Goal: Navigation & Orientation: Understand site structure

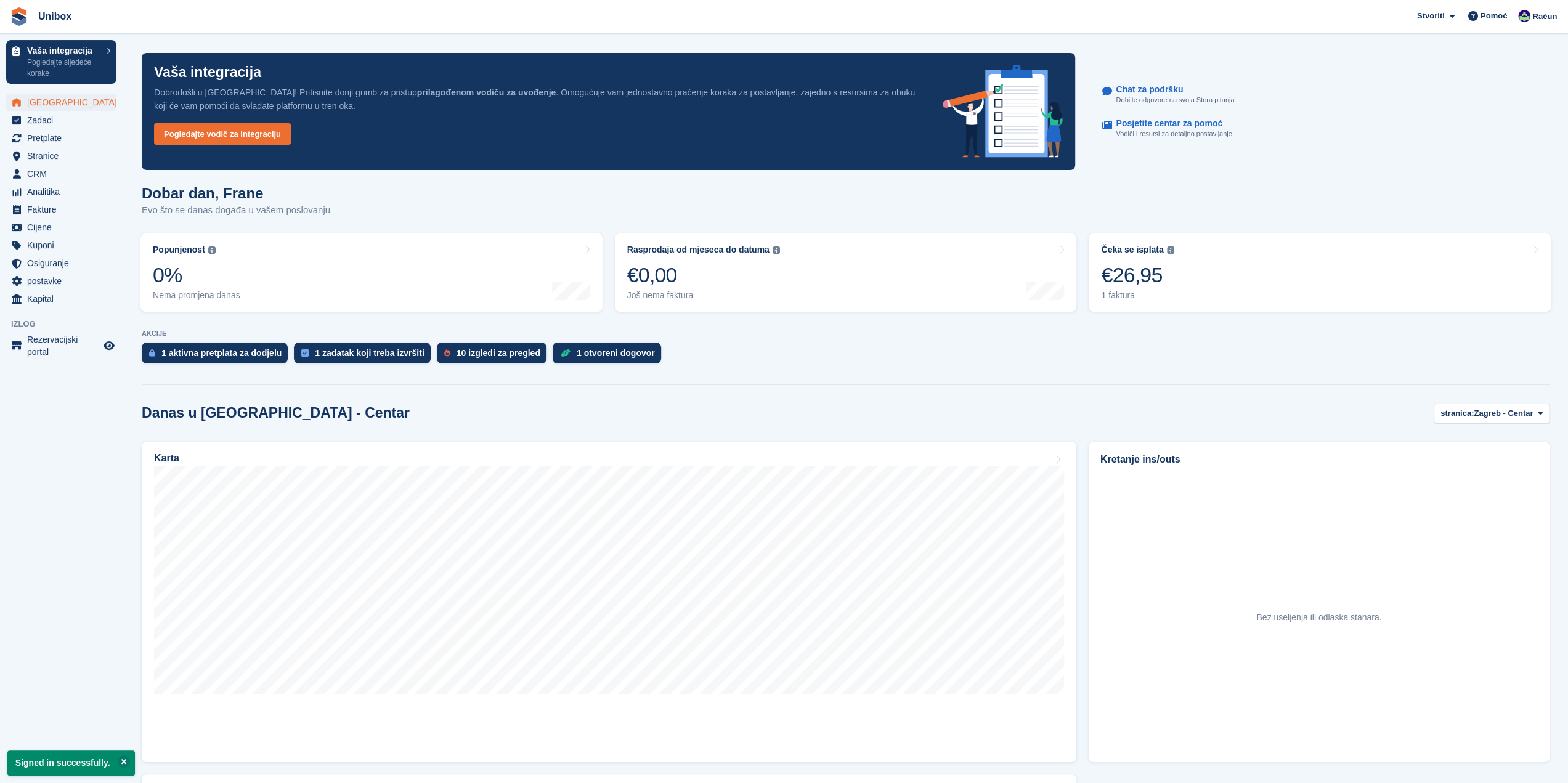
click at [55, 111] on ul "[GEOGRAPHIC_DATA]" at bounding box center [61, 102] width 123 height 18
click at [38, 129] on span "Pretplate" at bounding box center [64, 138] width 74 height 18
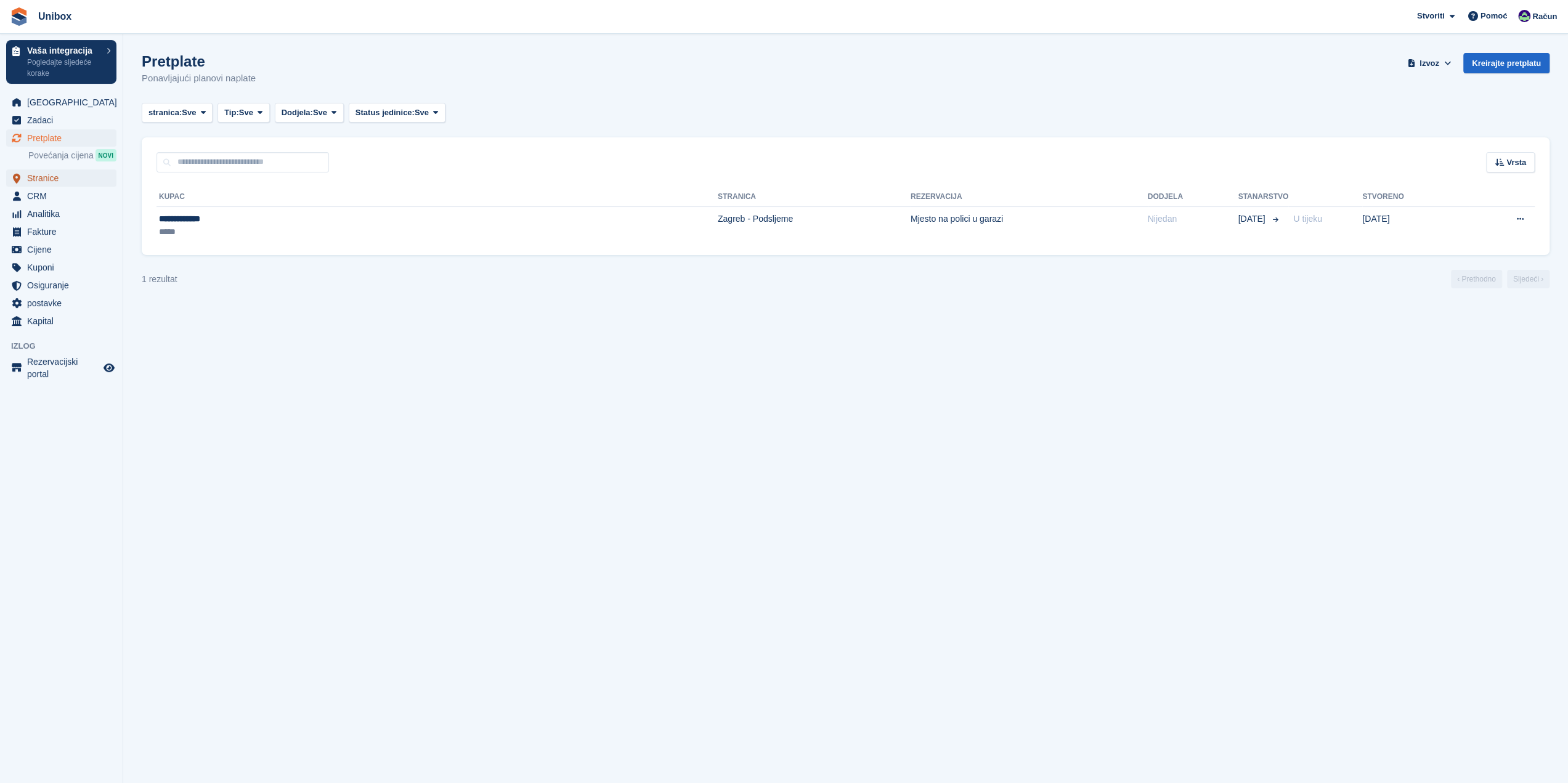
click at [37, 179] on span "Stranice" at bounding box center [64, 178] width 74 height 18
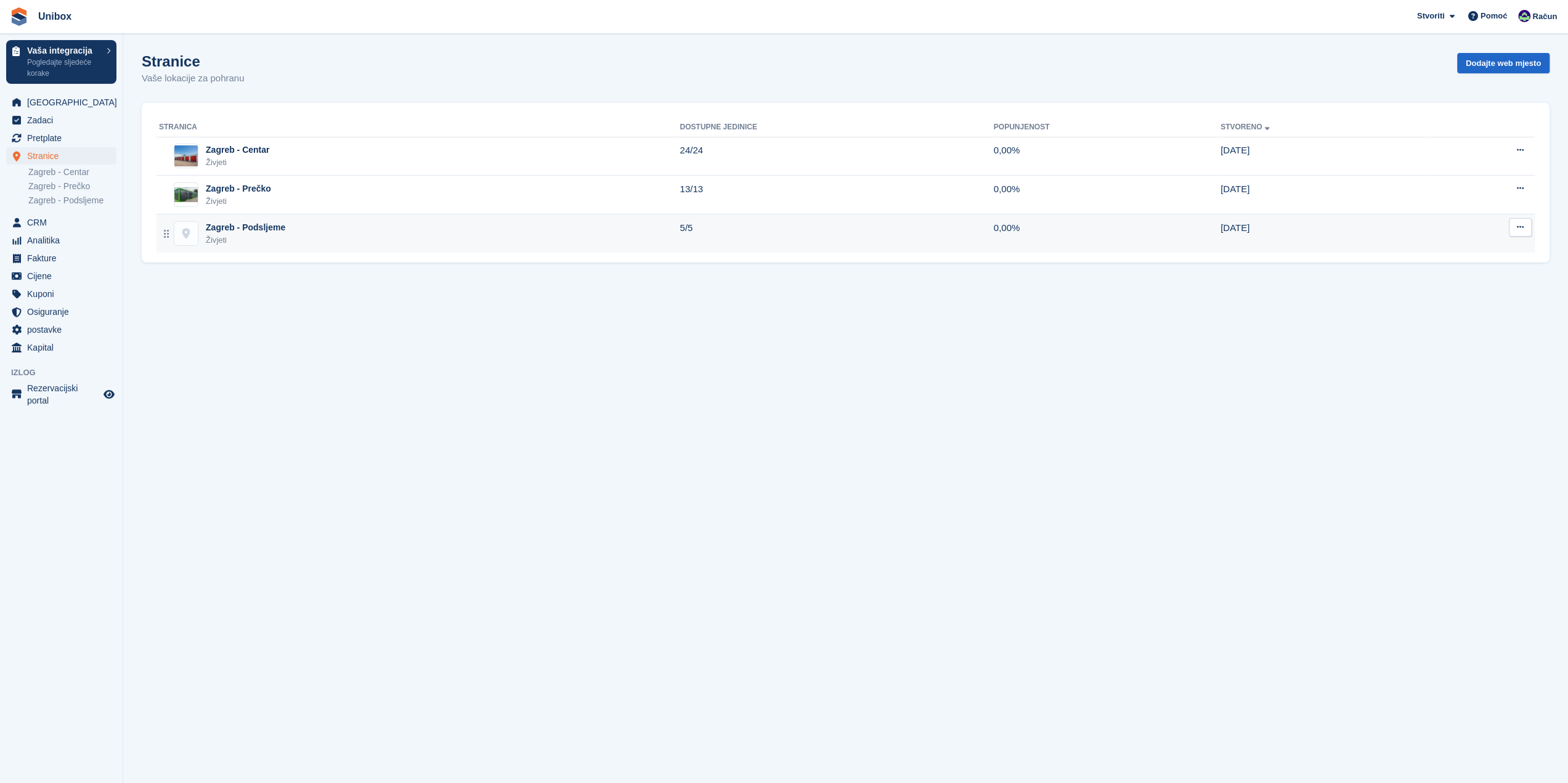
click at [238, 221] on div "Zagreb - Podsljeme" at bounding box center [245, 227] width 80 height 13
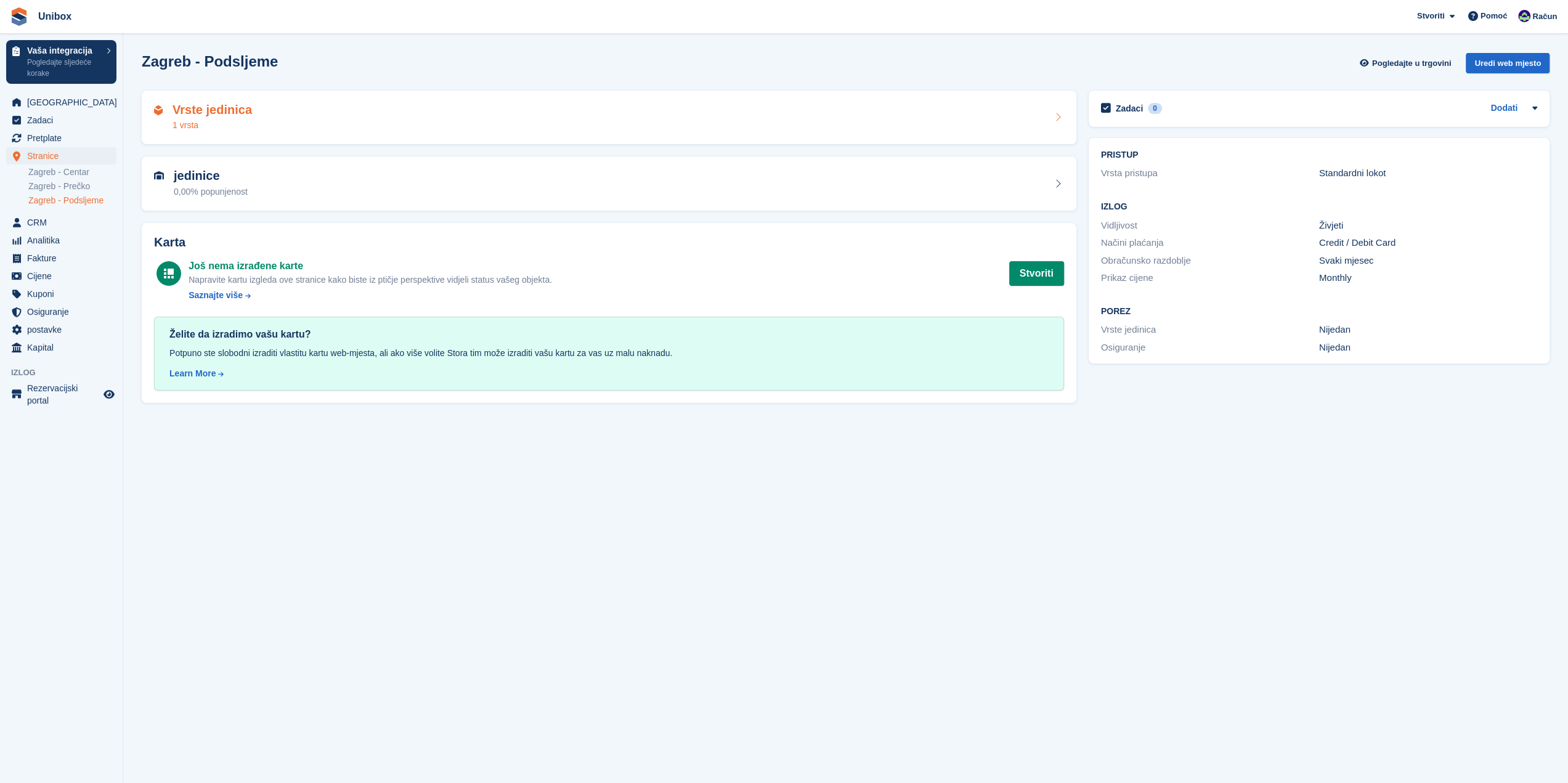
click at [207, 107] on h2 "Vrste jedinica" at bounding box center [212, 110] width 80 height 14
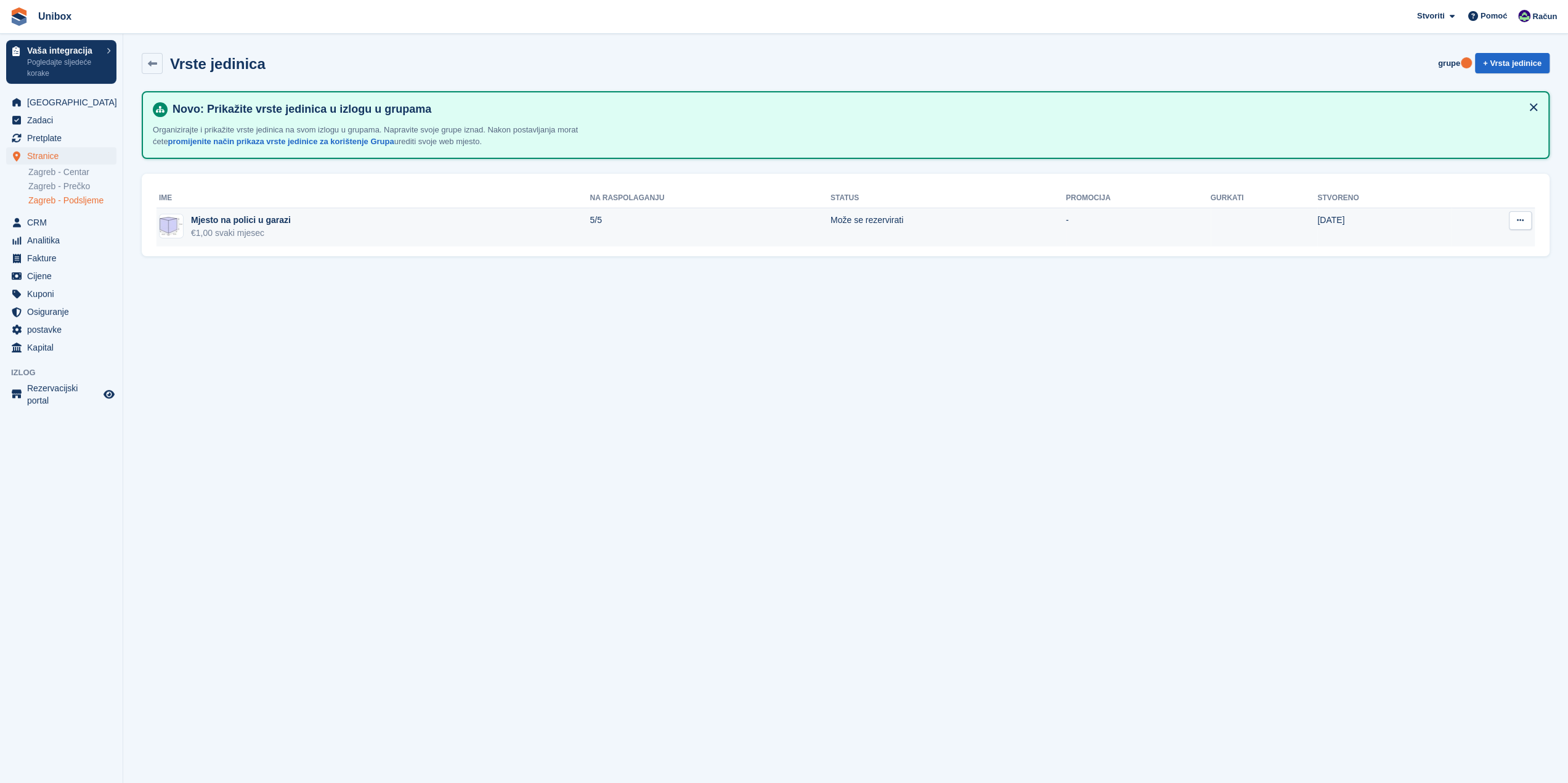
click at [228, 226] on div "Mjesto na polici u garazi" at bounding box center [240, 220] width 100 height 13
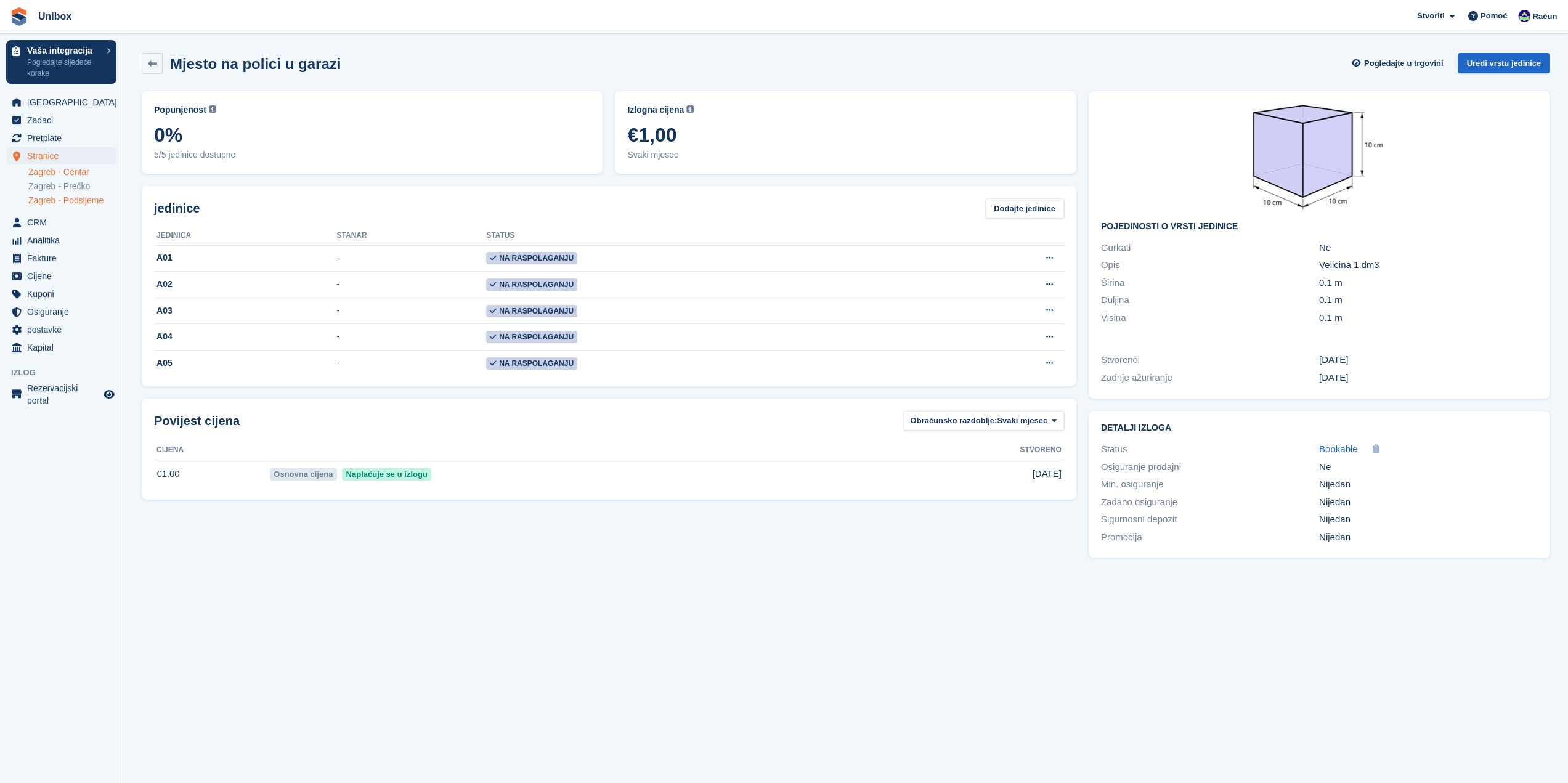
click at [63, 170] on link "Zagreb - Centar" at bounding box center [72, 172] width 88 height 12
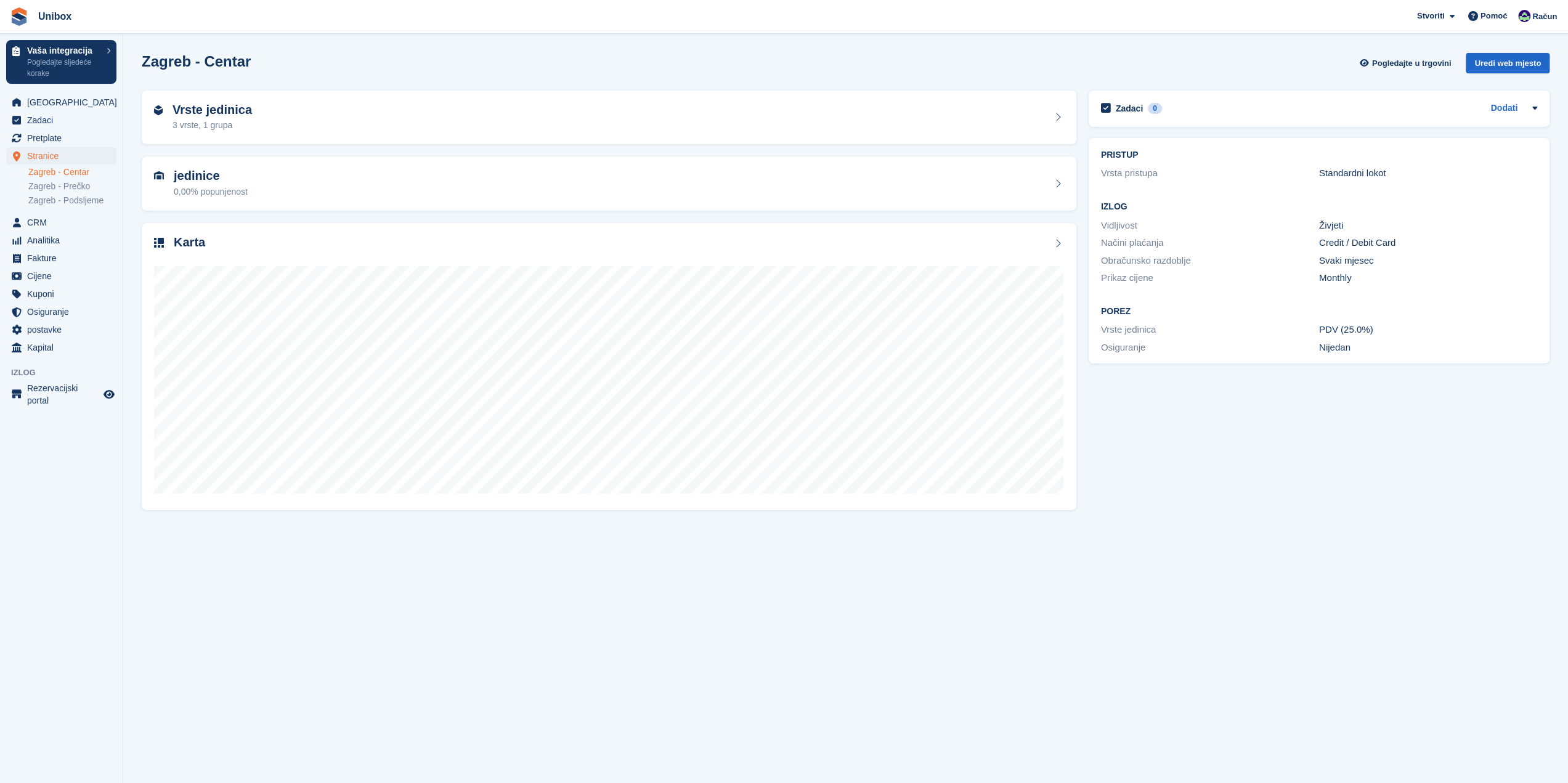
click at [63, 185] on link "Zagreb - Prečko" at bounding box center [72, 186] width 88 height 12
click at [199, 170] on h2 "jedinice" at bounding box center [211, 175] width 74 height 14
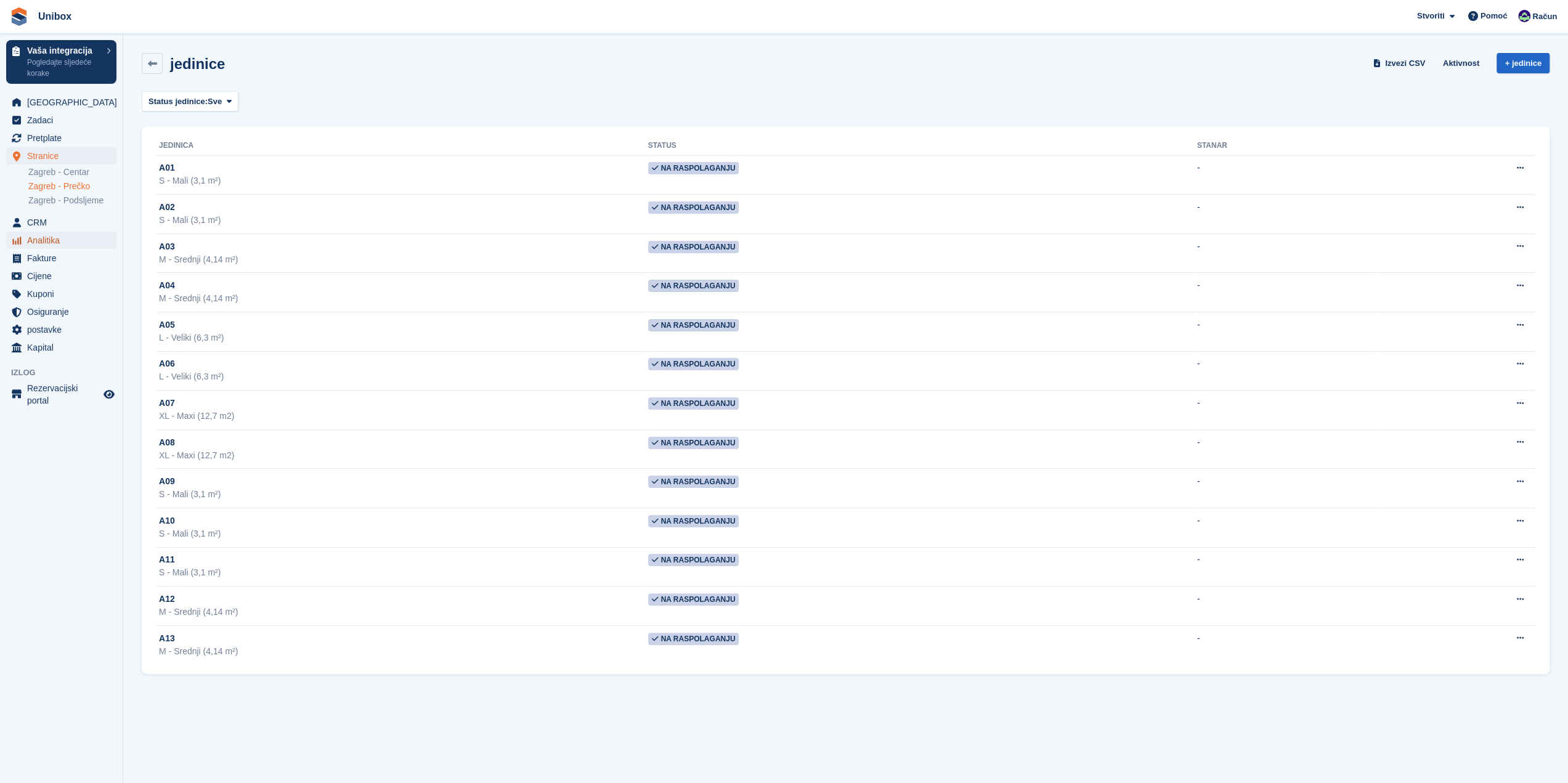
click at [48, 242] on span "Analitika" at bounding box center [64, 240] width 74 height 18
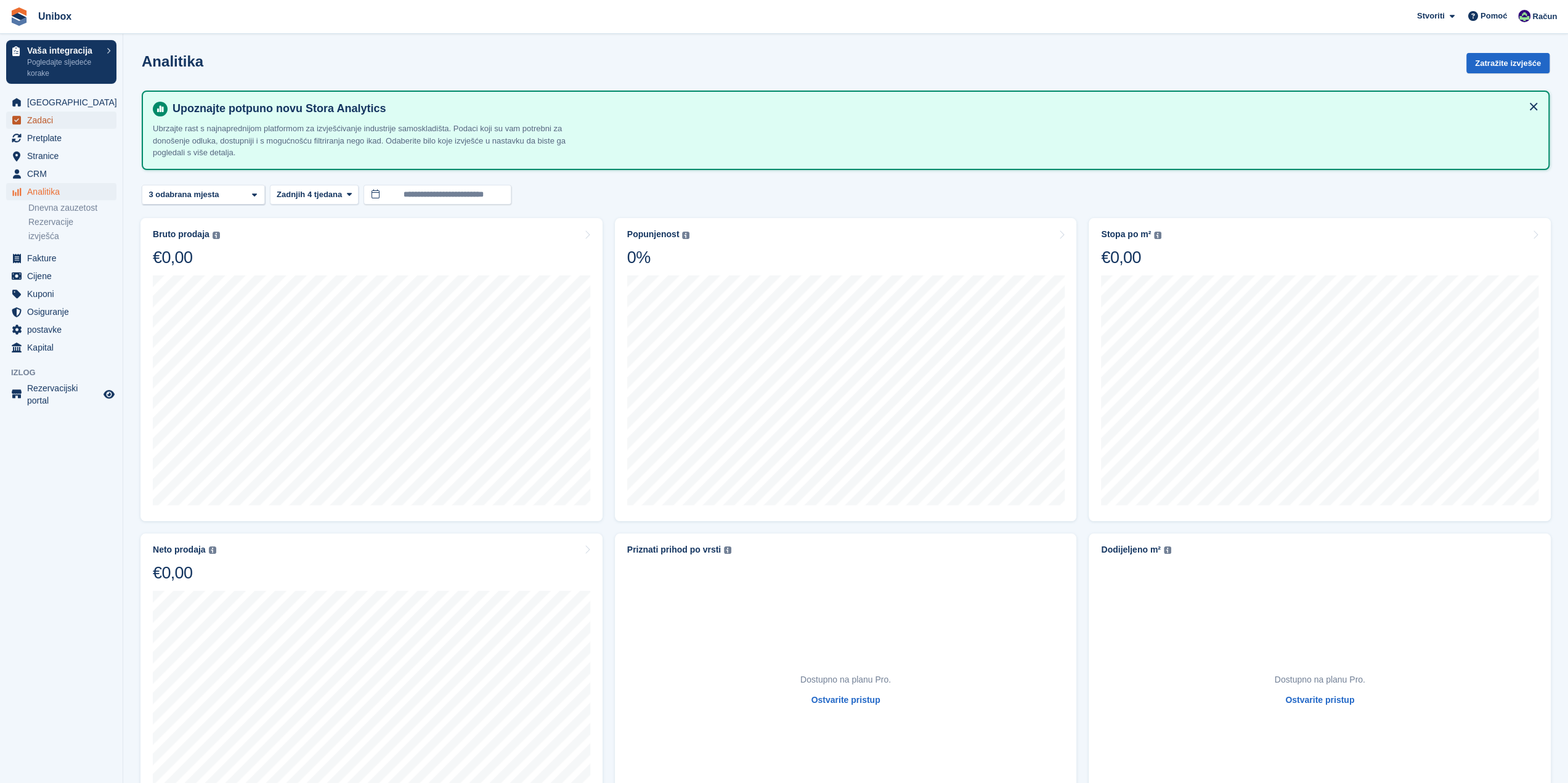
click at [44, 122] on span "Zadaci" at bounding box center [64, 120] width 74 height 18
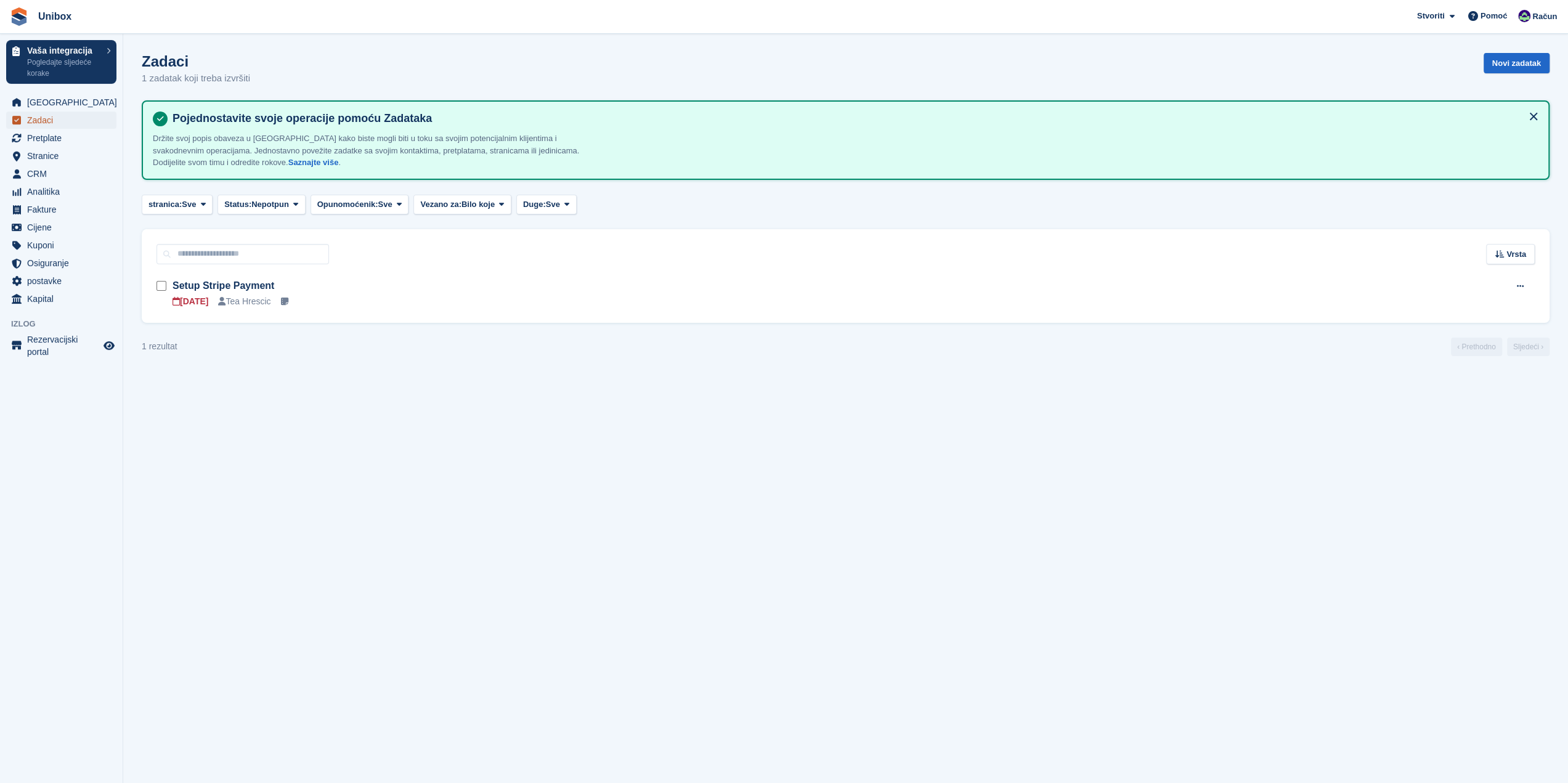
click at [36, 123] on span "Zadaci" at bounding box center [64, 120] width 74 height 18
click at [37, 143] on span "Pretplate" at bounding box center [64, 138] width 74 height 18
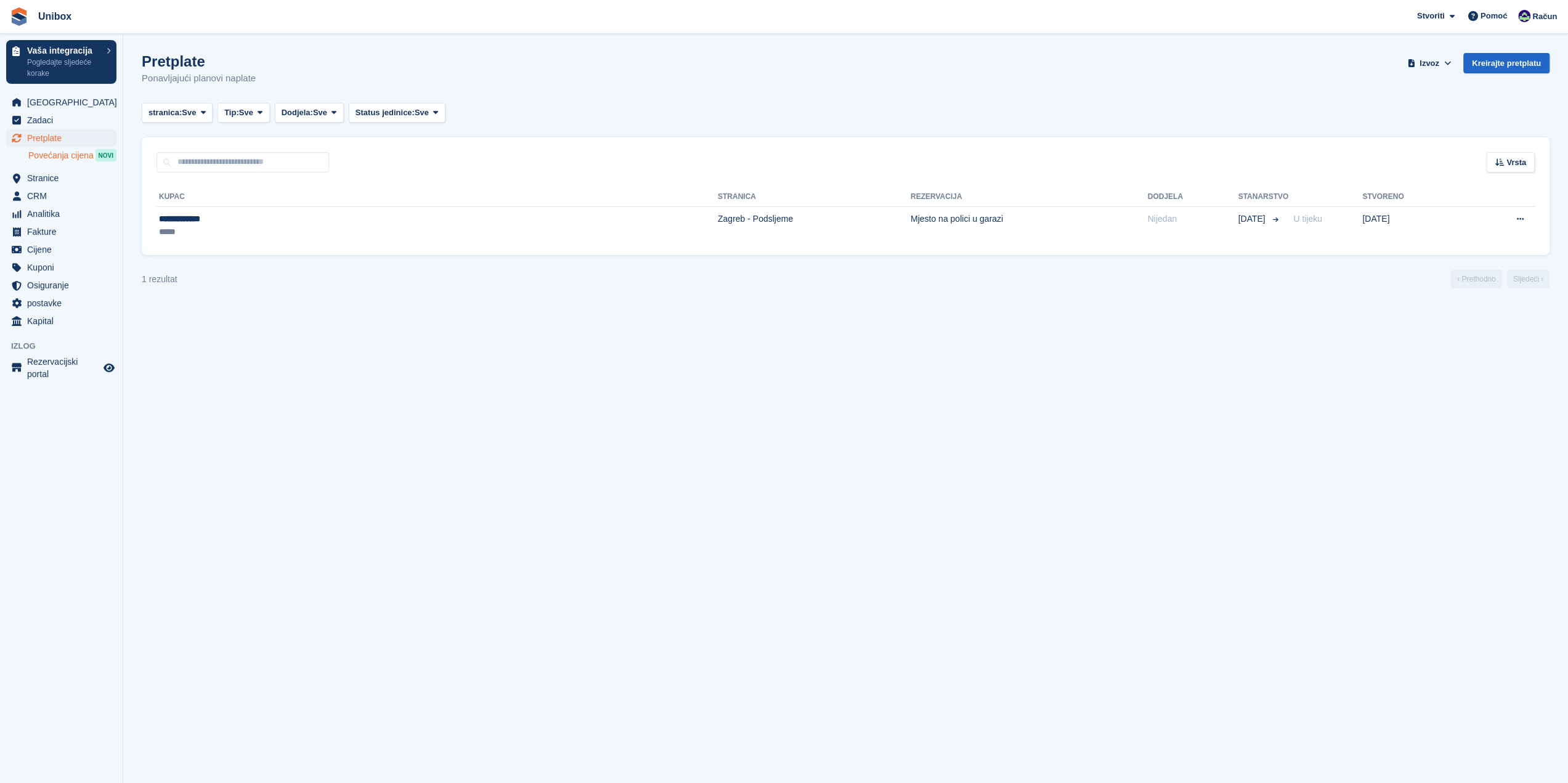
click at [51, 160] on span "Povećanja cijena" at bounding box center [61, 155] width 65 height 12
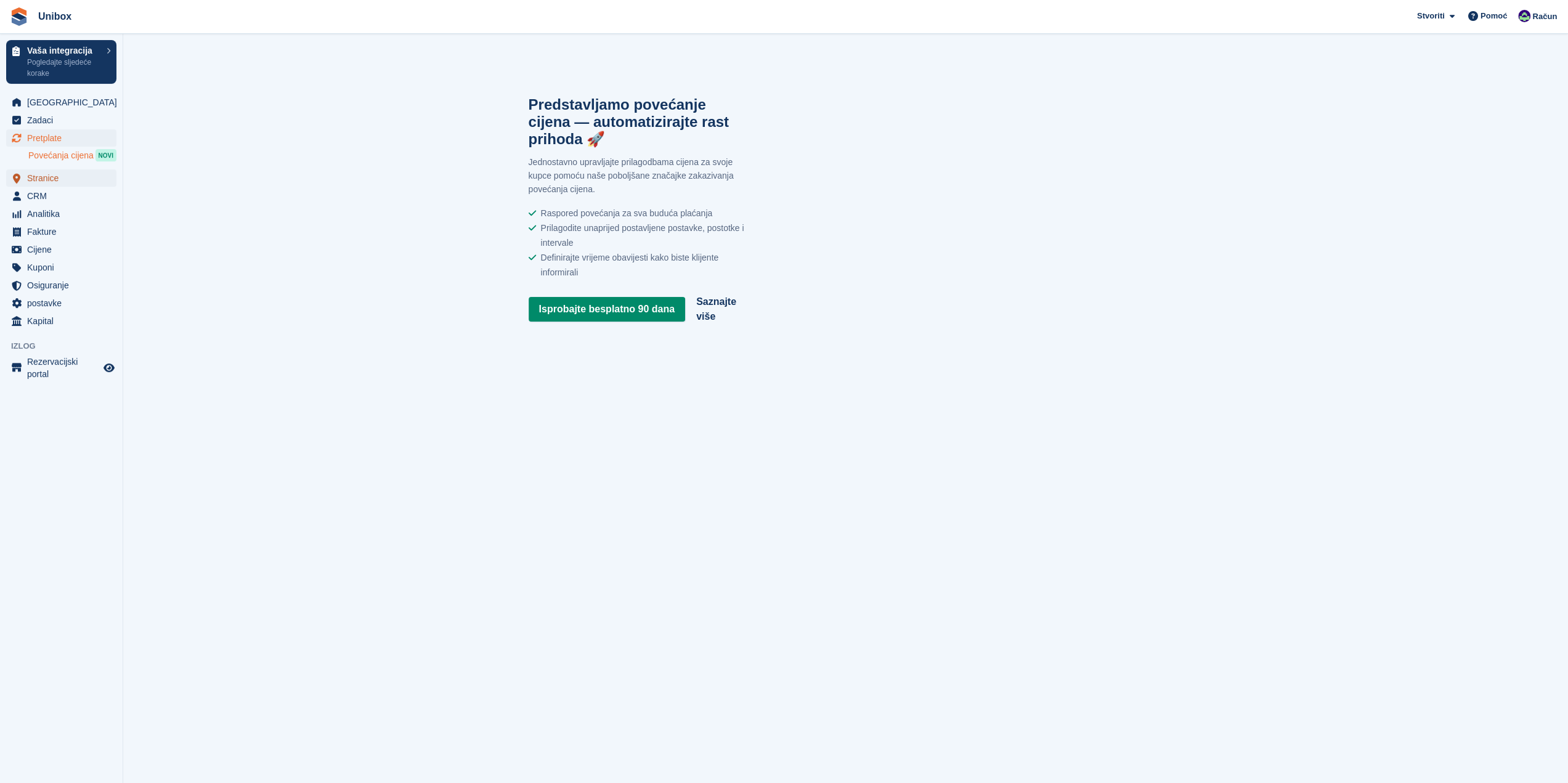
click at [40, 179] on span "Stranice" at bounding box center [64, 178] width 74 height 18
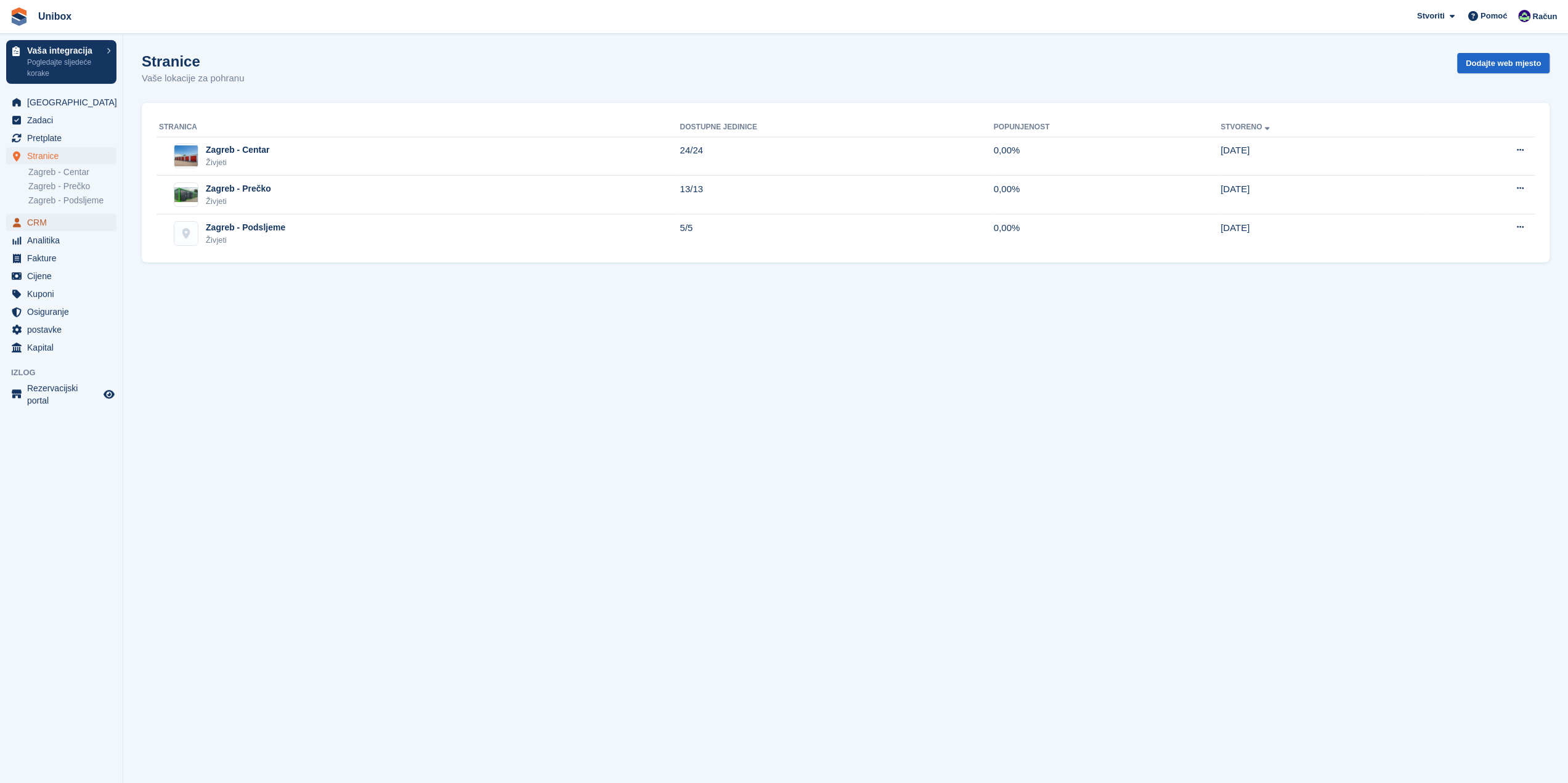
click at [43, 225] on span "CRM" at bounding box center [64, 222] width 74 height 18
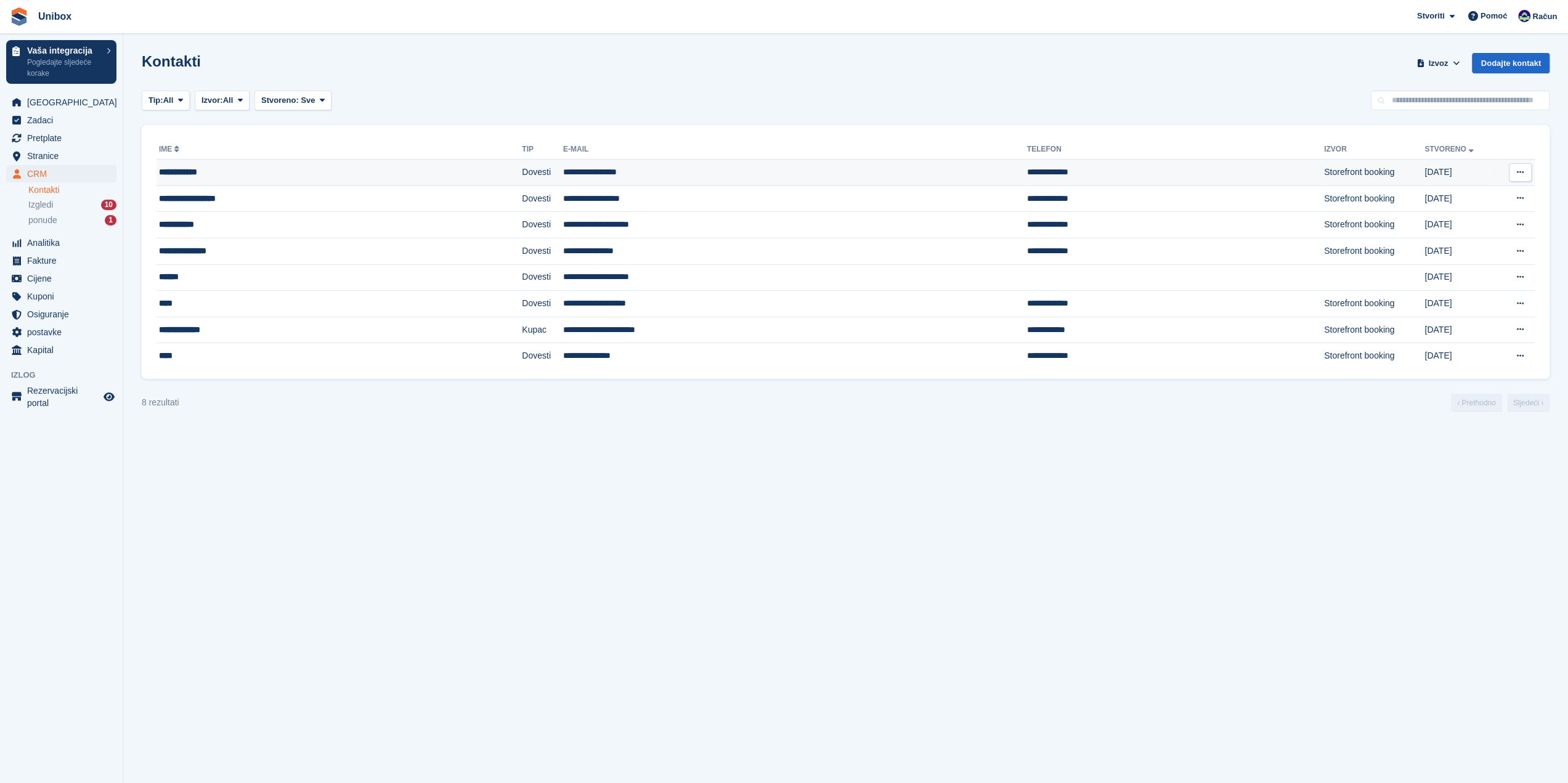
click at [202, 172] on div "**********" at bounding box center [285, 171] width 253 height 13
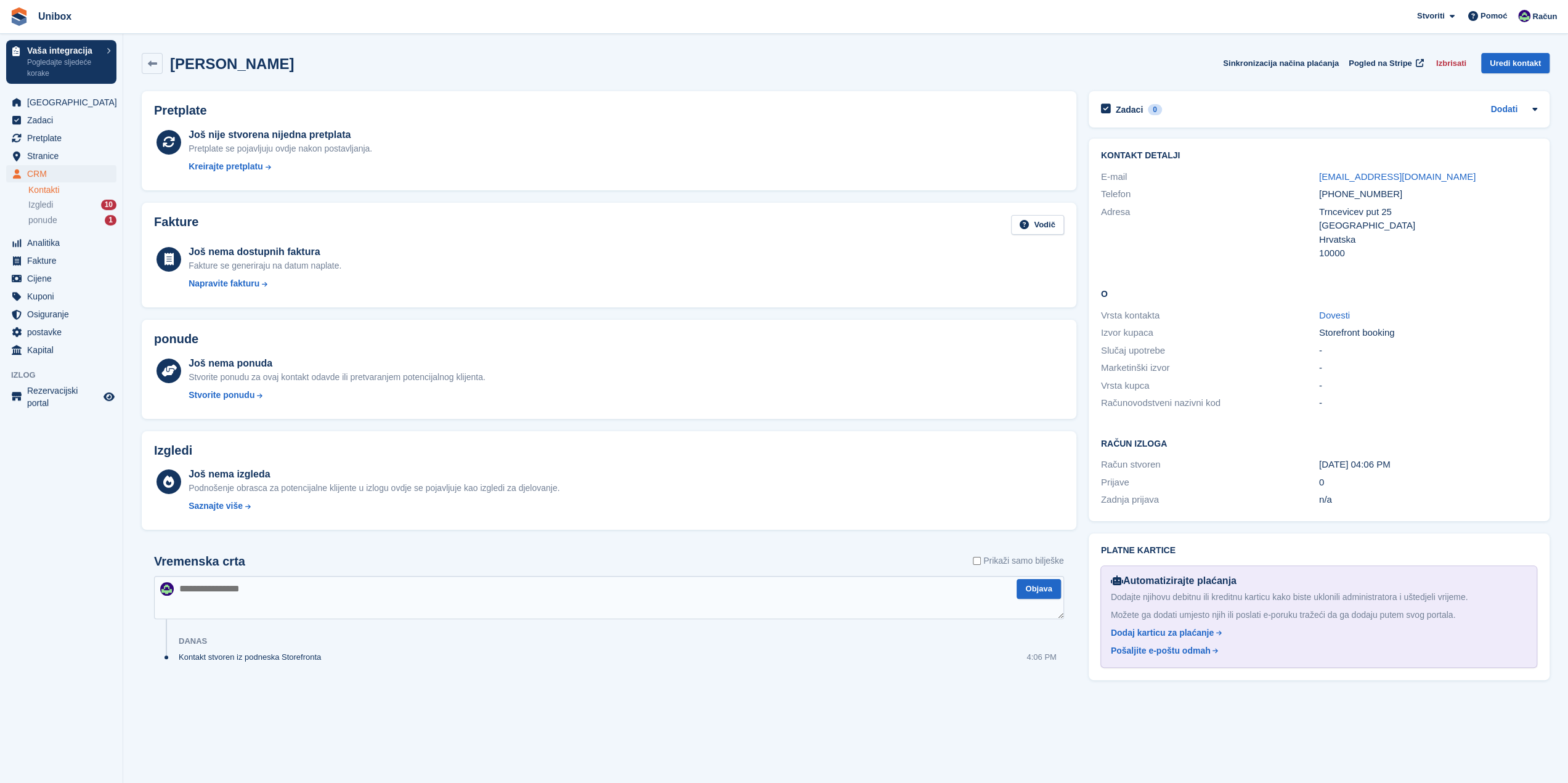
click at [50, 188] on link "Kontakti" at bounding box center [72, 190] width 88 height 12
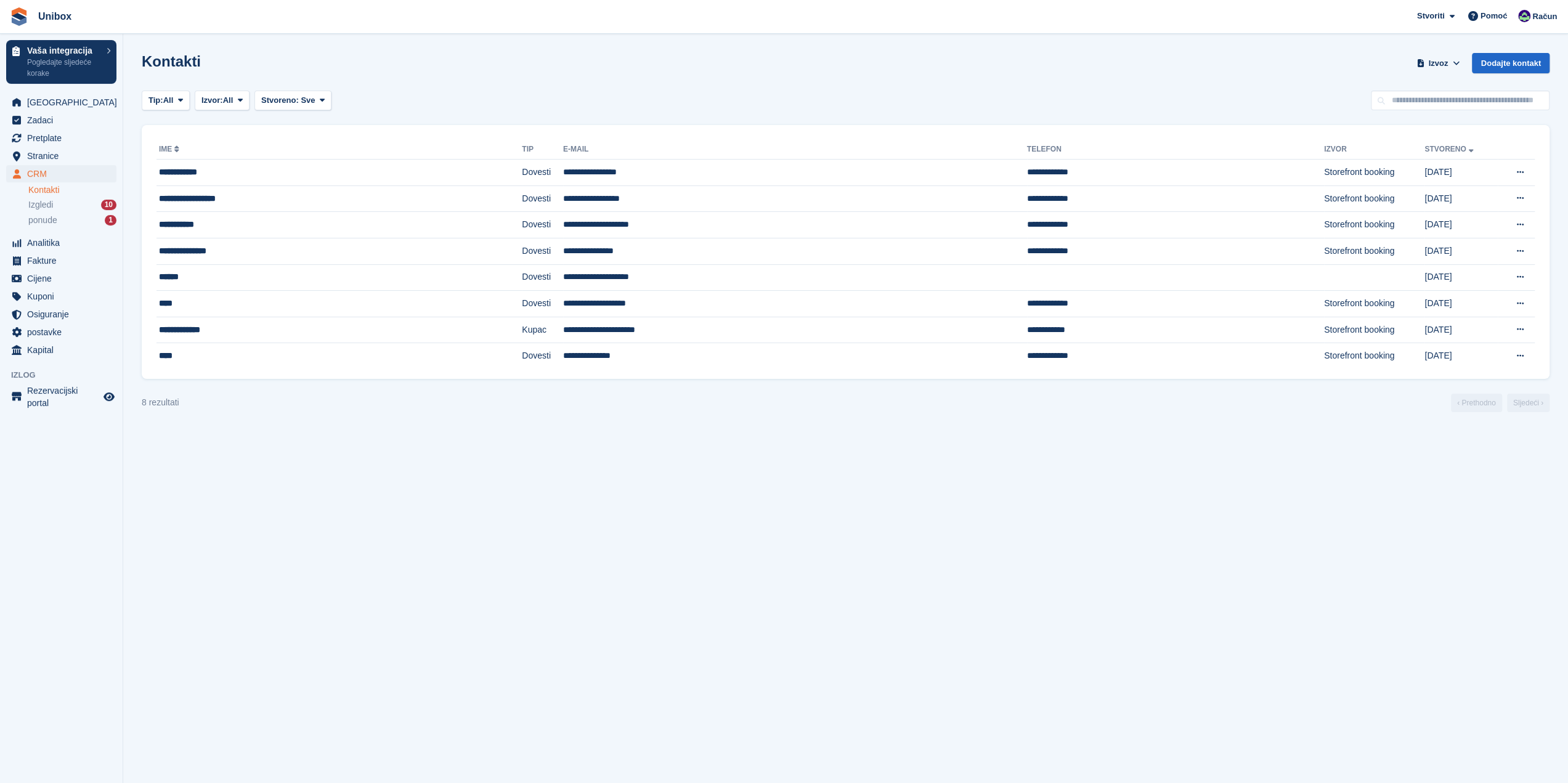
click at [47, 204] on span "Izgledi" at bounding box center [40, 205] width 24 height 12
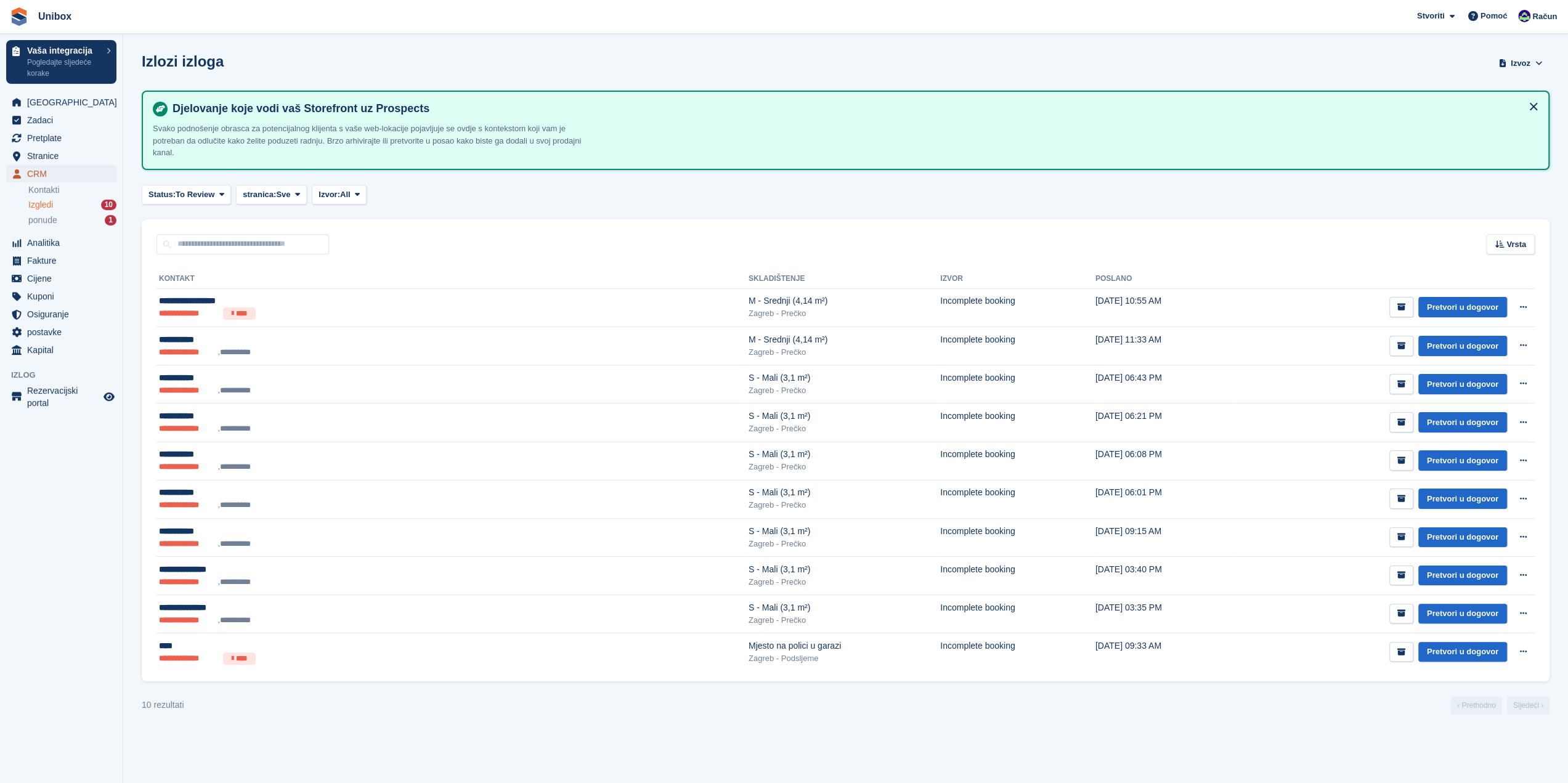
click at [35, 177] on span "CRM" at bounding box center [64, 174] width 74 height 18
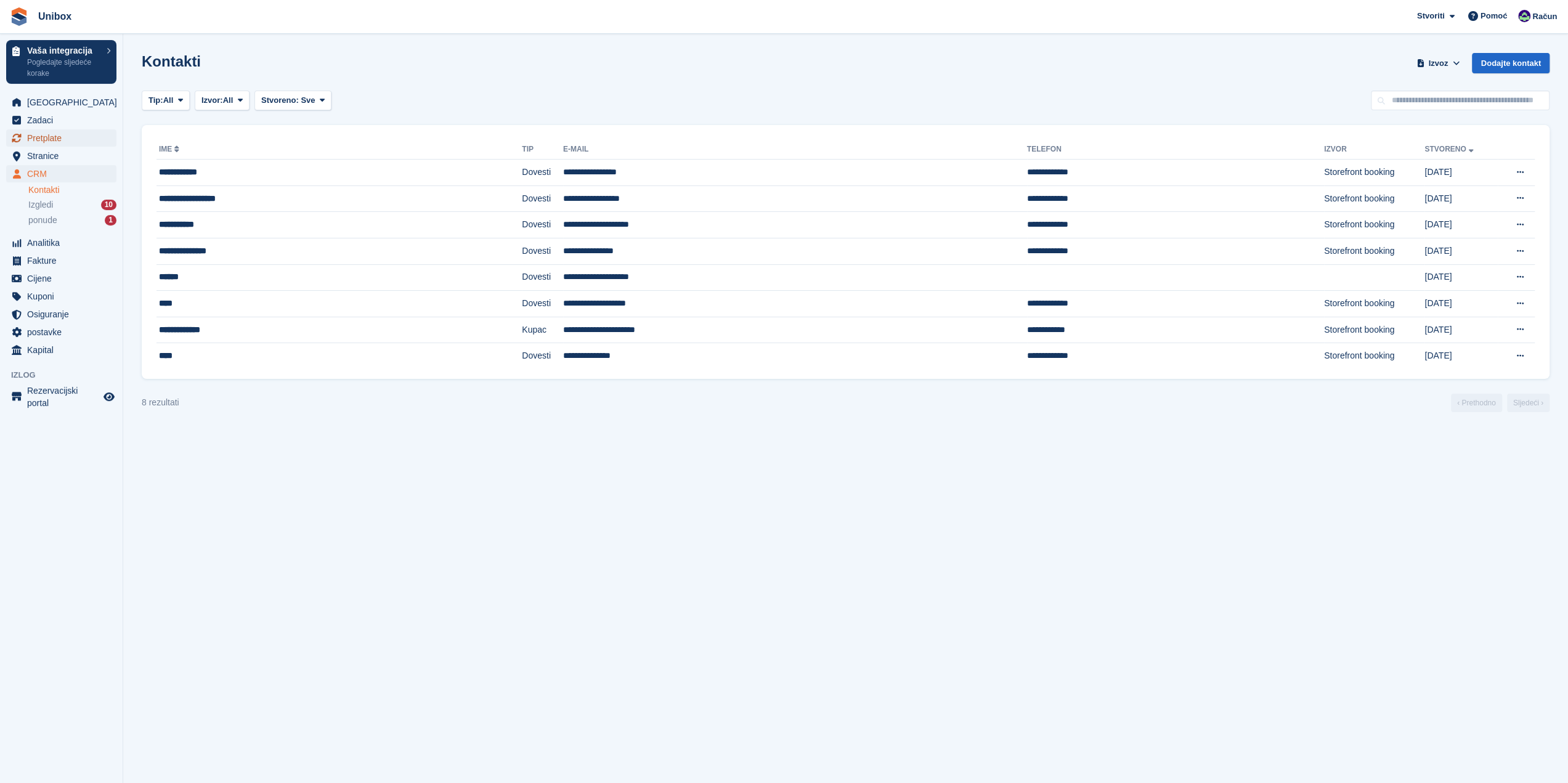
click at [56, 136] on span "Pretplate" at bounding box center [64, 138] width 74 height 18
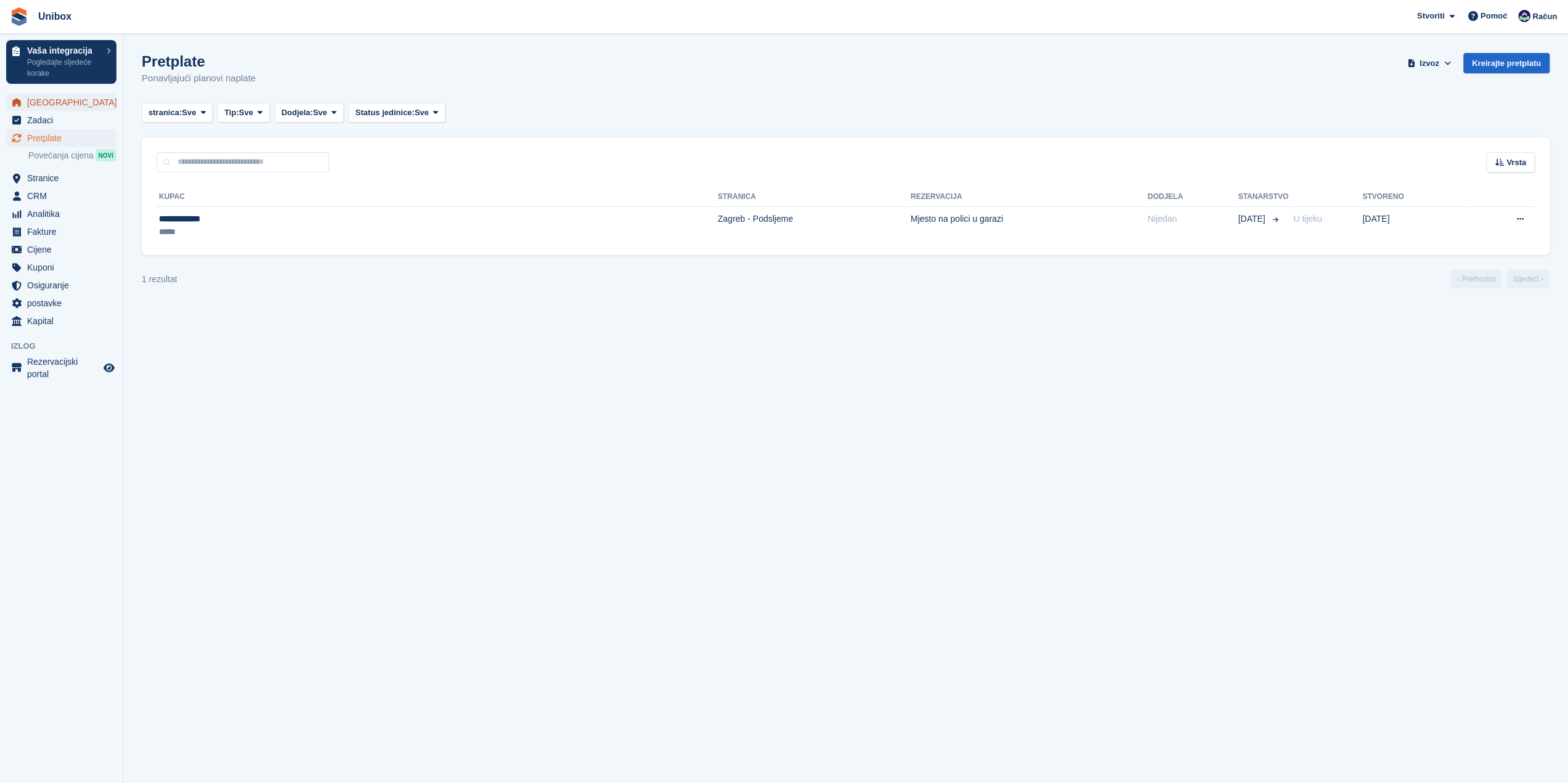
click at [59, 107] on span "[GEOGRAPHIC_DATA]" at bounding box center [64, 102] width 74 height 18
